Goal: Check status: Check status

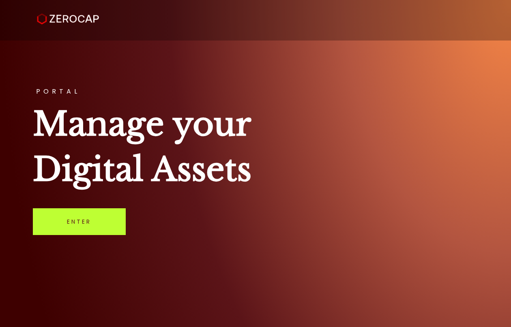
click at [83, 224] on link "Enter" at bounding box center [79, 221] width 93 height 27
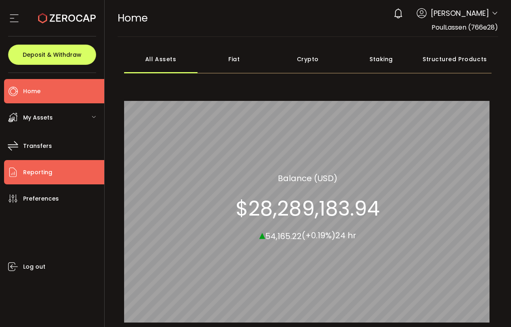
click at [43, 175] on span "Reporting" at bounding box center [37, 173] width 29 height 12
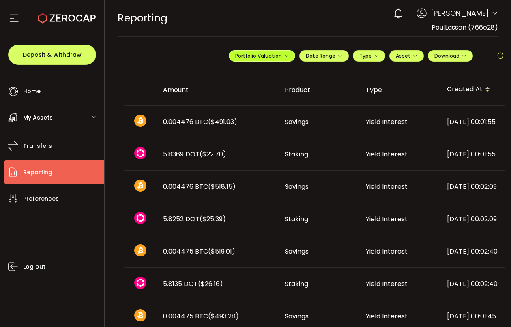
click at [276, 55] on span "Portfolio Valuation" at bounding box center [261, 55] width 53 height 7
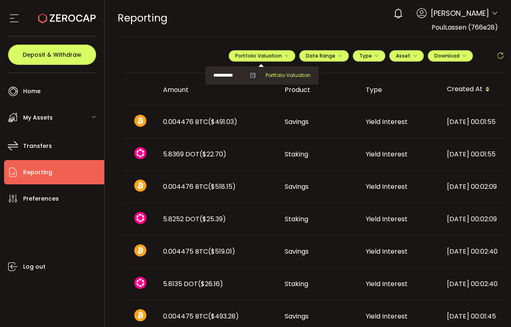
click at [267, 75] on span "Portfolio Valuation" at bounding box center [287, 75] width 45 height 7
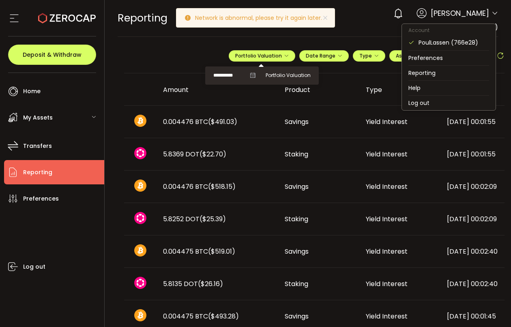
click at [491, 13] on icon at bounding box center [494, 13] width 6 height 6
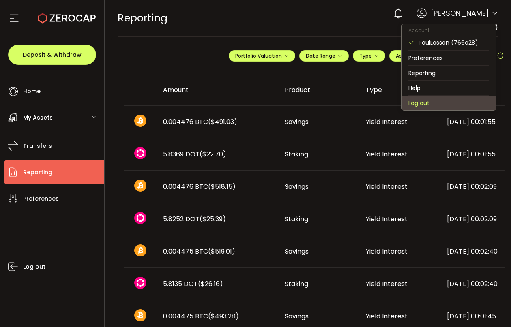
click at [425, 100] on li "Log out" at bounding box center [449, 103] width 94 height 15
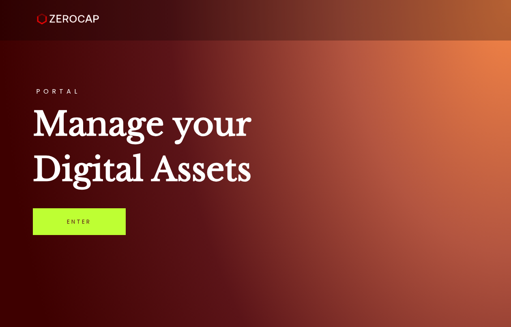
click at [83, 221] on link "Enter" at bounding box center [79, 221] width 93 height 27
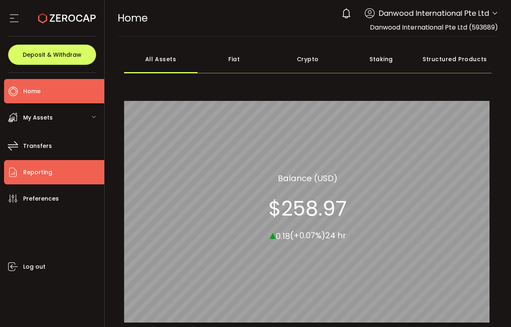
click at [60, 173] on li "Reporting" at bounding box center [54, 172] width 100 height 24
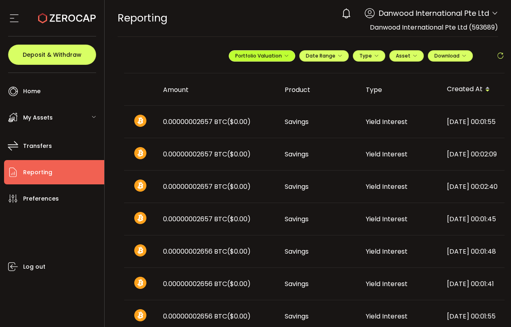
click at [248, 56] on span "Portfolio Valuation" at bounding box center [261, 55] width 53 height 7
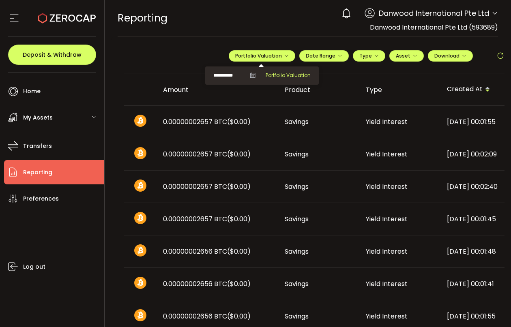
click at [275, 75] on span "Portfolio Valuation" at bounding box center [287, 75] width 45 height 7
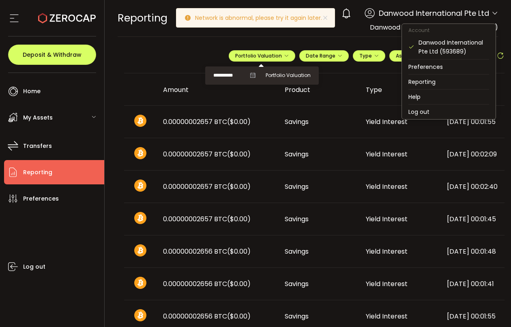
click at [492, 12] on icon at bounding box center [494, 13] width 6 height 6
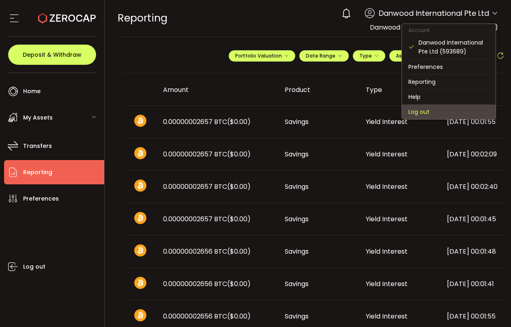
click at [414, 108] on li "Log out" at bounding box center [449, 112] width 94 height 15
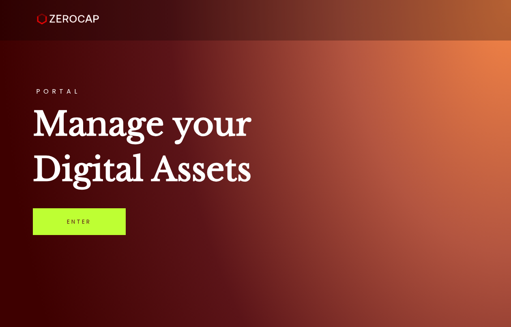
click at [91, 225] on link "Enter" at bounding box center [79, 221] width 93 height 27
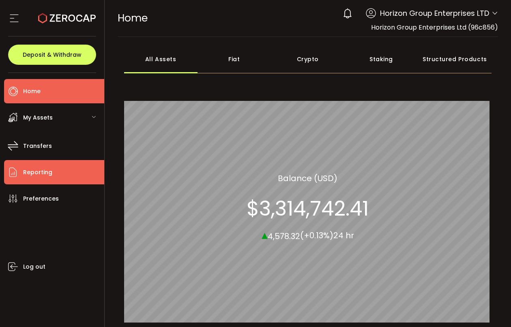
click at [41, 169] on span "Reporting" at bounding box center [37, 173] width 29 height 12
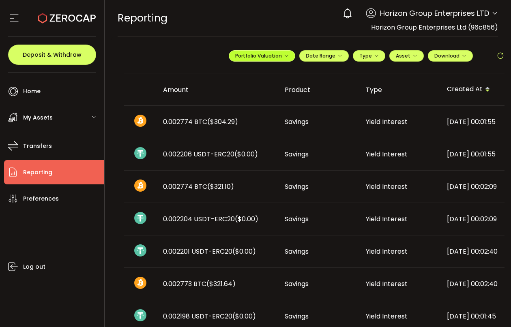
click at [268, 53] on span "Portfolio Valuation" at bounding box center [261, 55] width 53 height 7
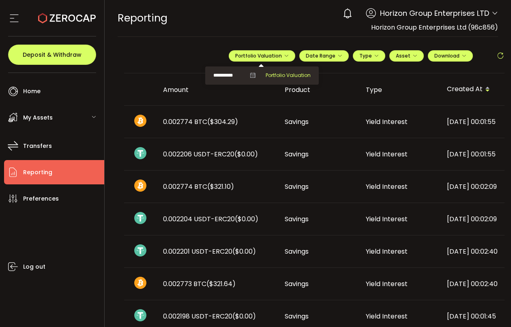
click at [276, 75] on span "Portfolio Valuation" at bounding box center [287, 75] width 45 height 7
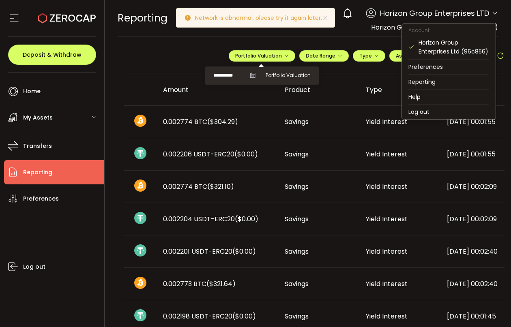
click at [494, 13] on icon at bounding box center [494, 13] width 6 height 6
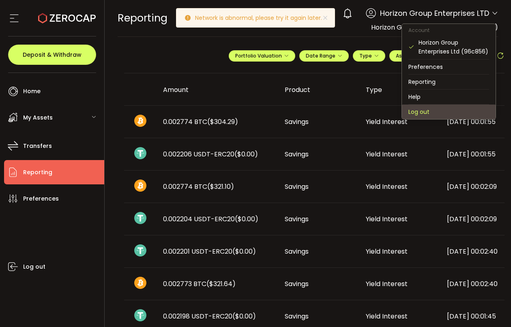
click at [422, 107] on li "Log out" at bounding box center [449, 112] width 94 height 15
